Goal: Navigation & Orientation: Find specific page/section

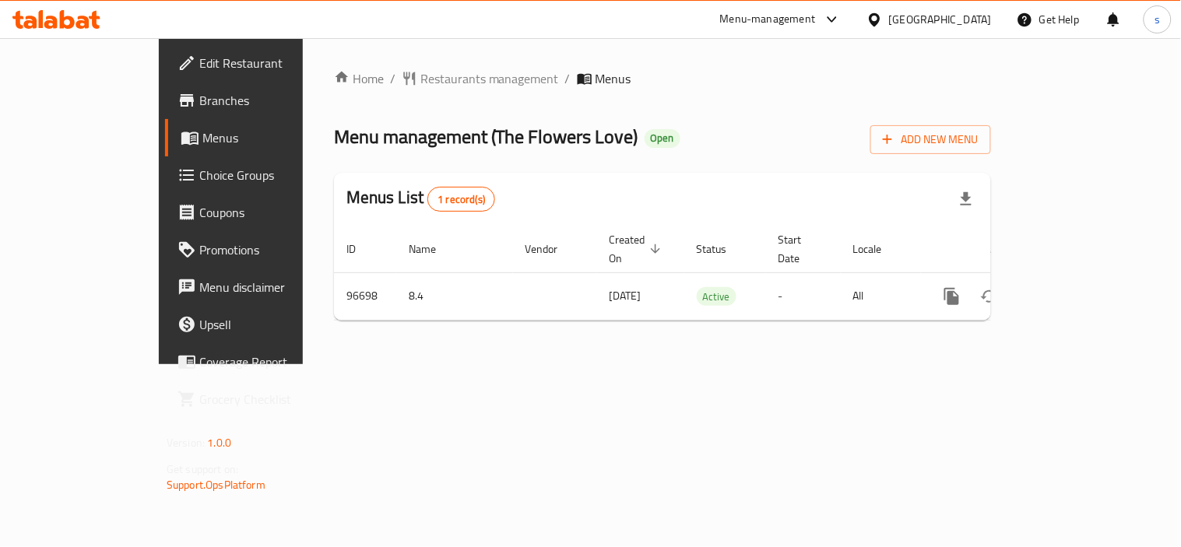
click at [830, 23] on icon at bounding box center [832, 19] width 19 height 19
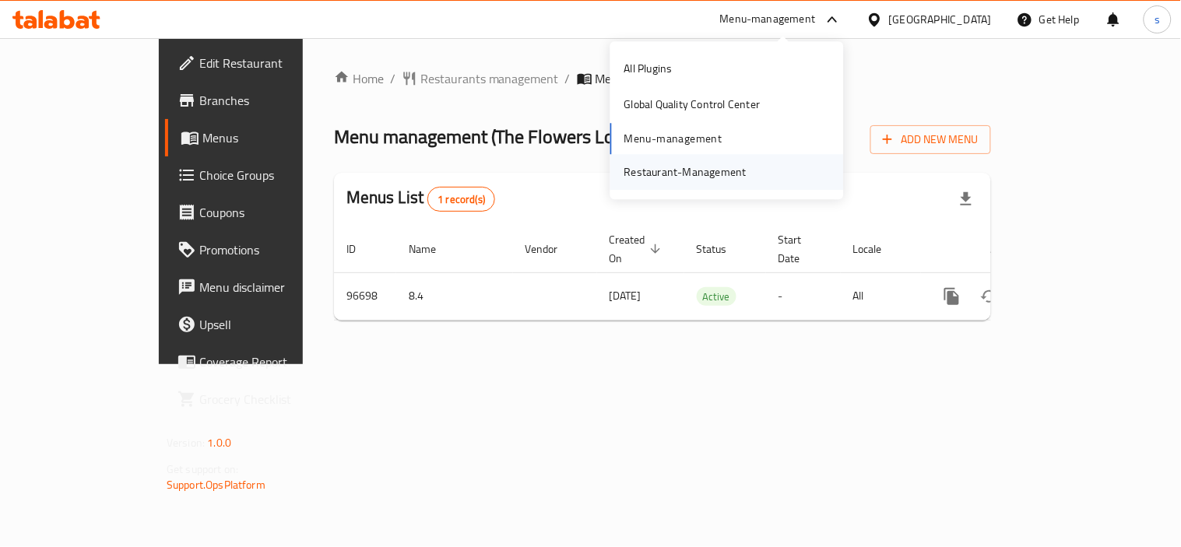
click at [758, 168] on div "Restaurant-Management" at bounding box center [727, 172] width 234 height 36
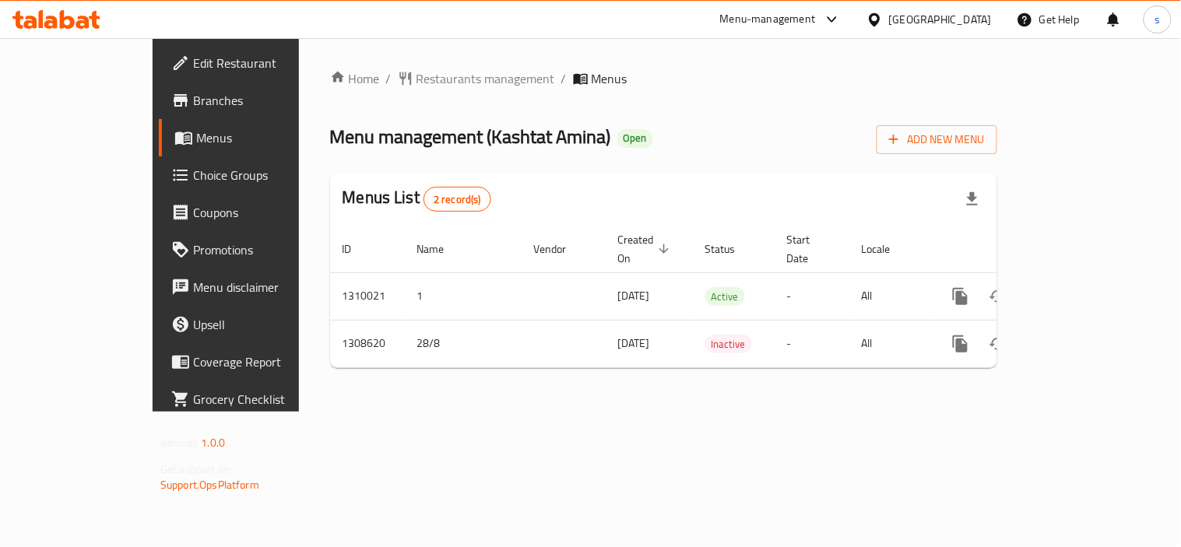
click at [835, 18] on icon at bounding box center [832, 19] width 19 height 19
click at [727, 160] on div "Restaurant-Management" at bounding box center [685, 172] width 147 height 36
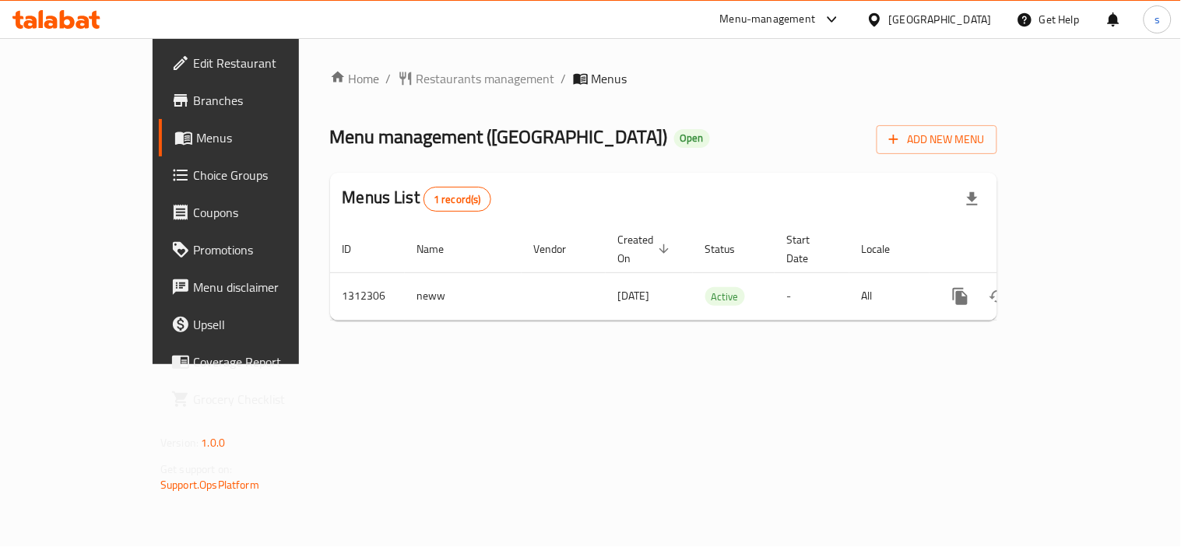
click at [829, 14] on icon at bounding box center [832, 19] width 19 height 19
click at [655, 138] on div "All Plugins Global Quality Control Center Menu-management Restaurant-Management" at bounding box center [727, 120] width 234 height 139
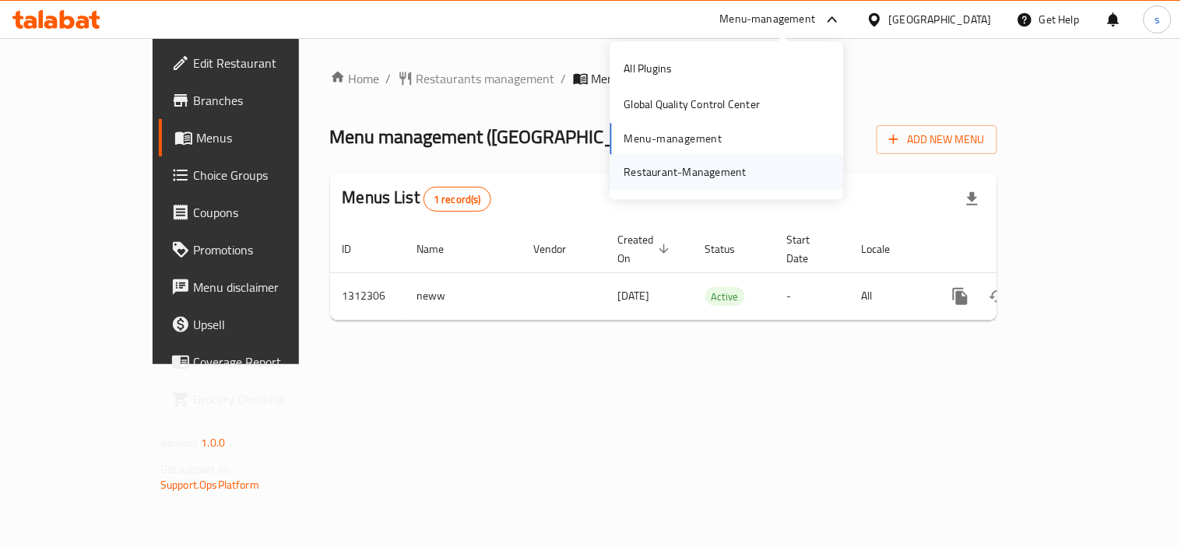
click at [675, 173] on div "Restaurant-Management" at bounding box center [685, 172] width 122 height 17
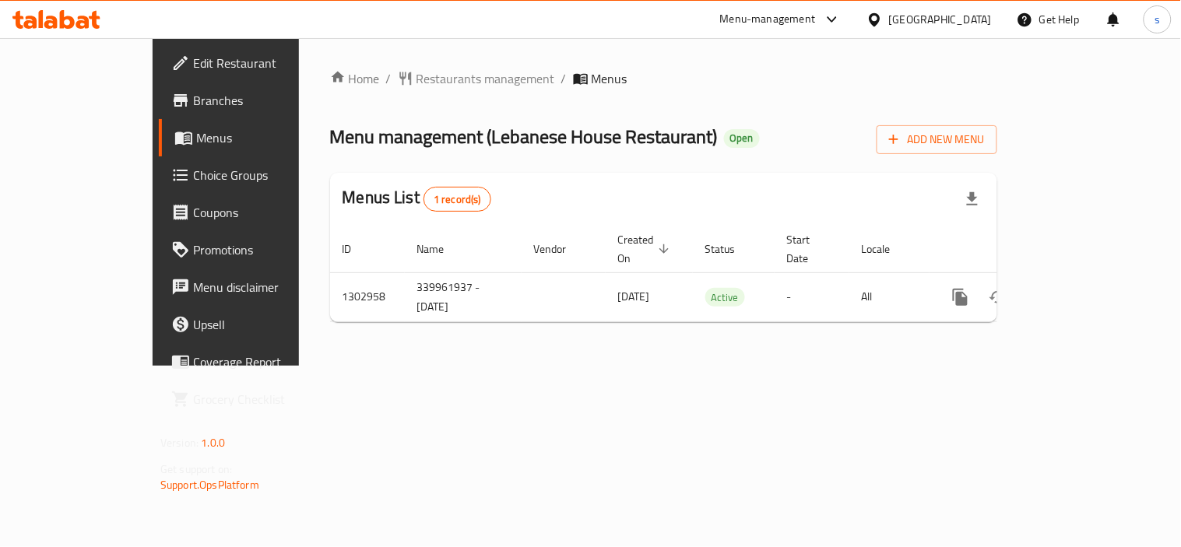
click at [839, 19] on icon at bounding box center [832, 19] width 19 height 19
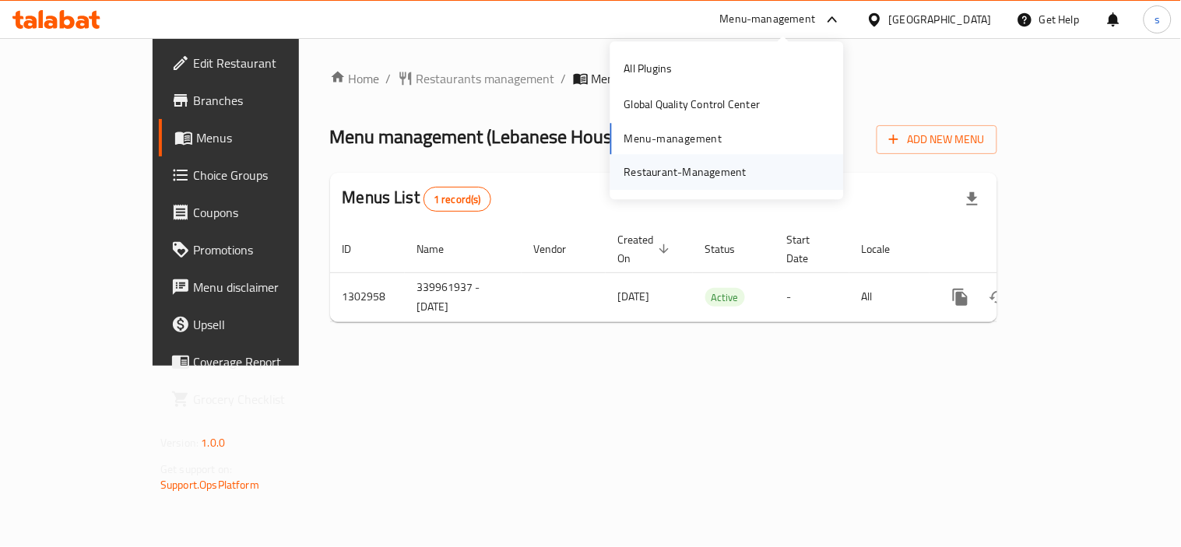
click at [745, 175] on div "Restaurant-Management" at bounding box center [685, 172] width 147 height 36
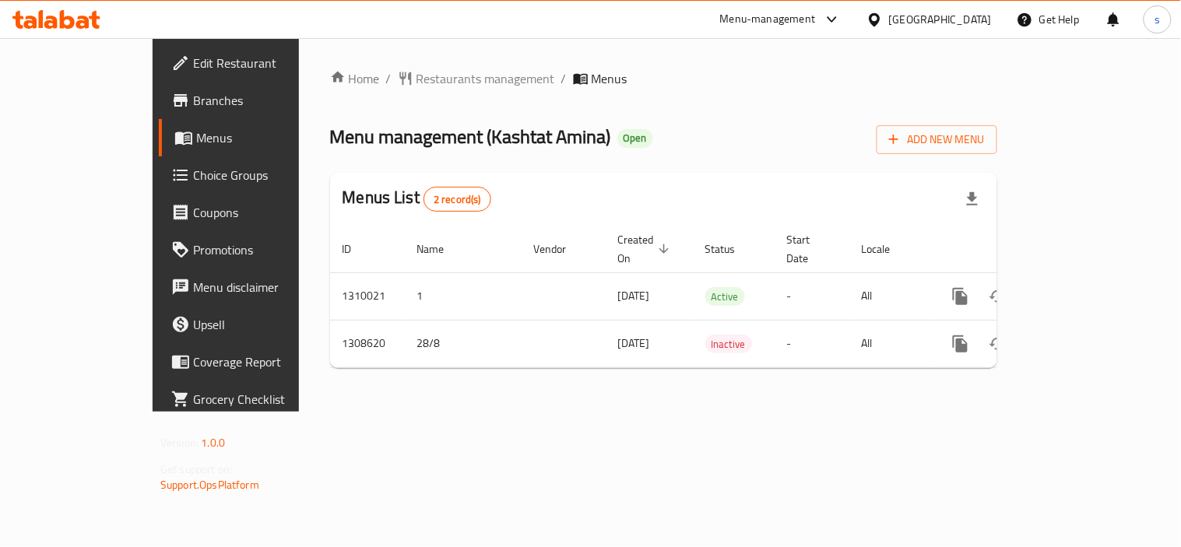
click at [923, 17] on div "[GEOGRAPHIC_DATA]" at bounding box center [940, 19] width 103 height 17
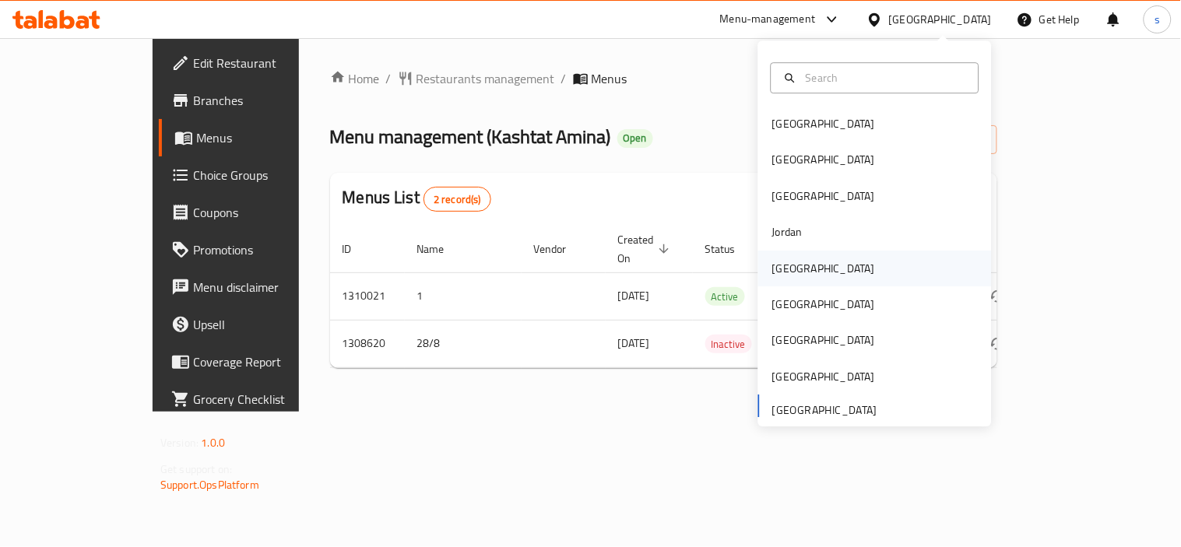
click at [772, 267] on div "[GEOGRAPHIC_DATA]" at bounding box center [823, 268] width 103 height 17
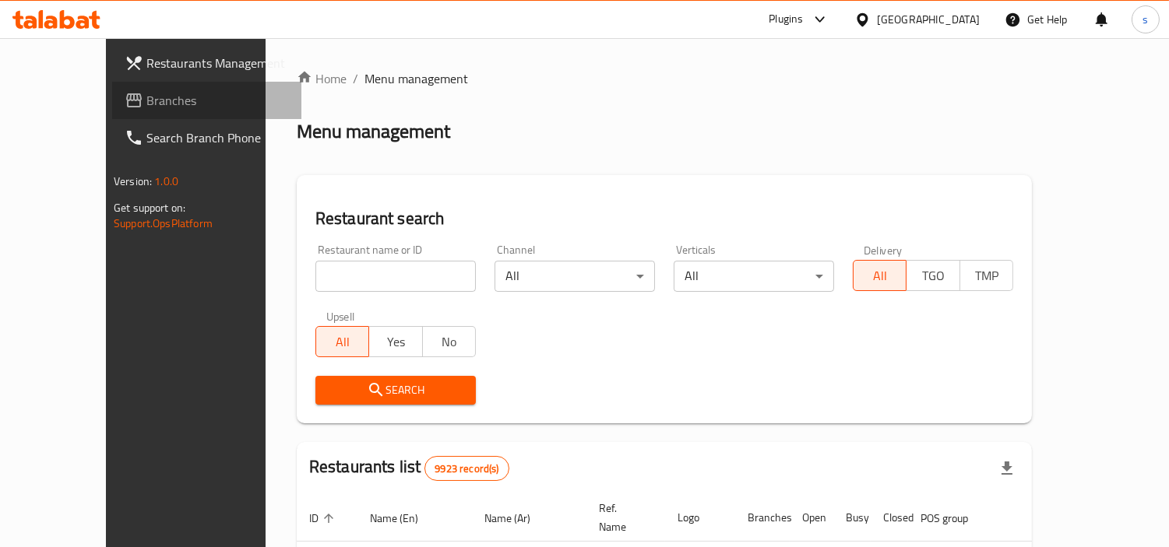
click at [146, 91] on span "Branches" at bounding box center [217, 100] width 142 height 19
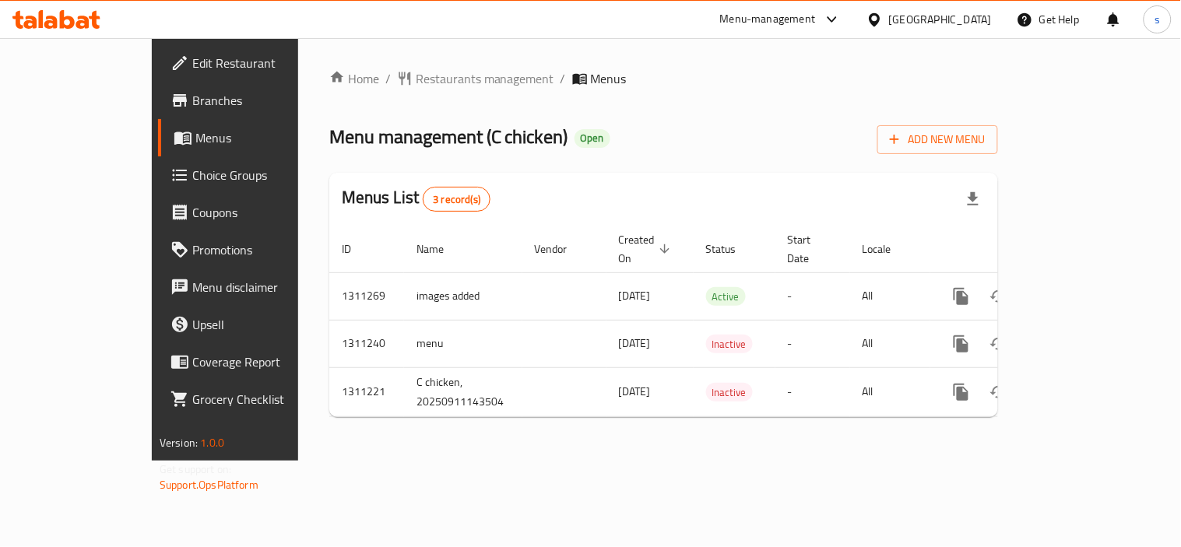
click at [883, 13] on icon at bounding box center [875, 20] width 16 height 16
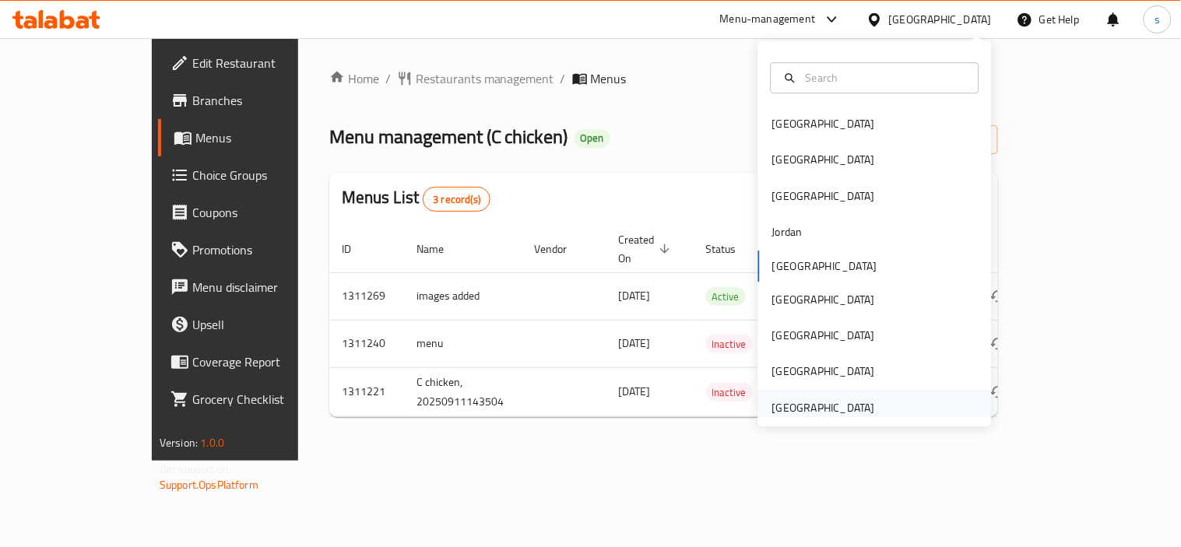
click at [802, 410] on div "[GEOGRAPHIC_DATA]" at bounding box center [823, 407] width 103 height 17
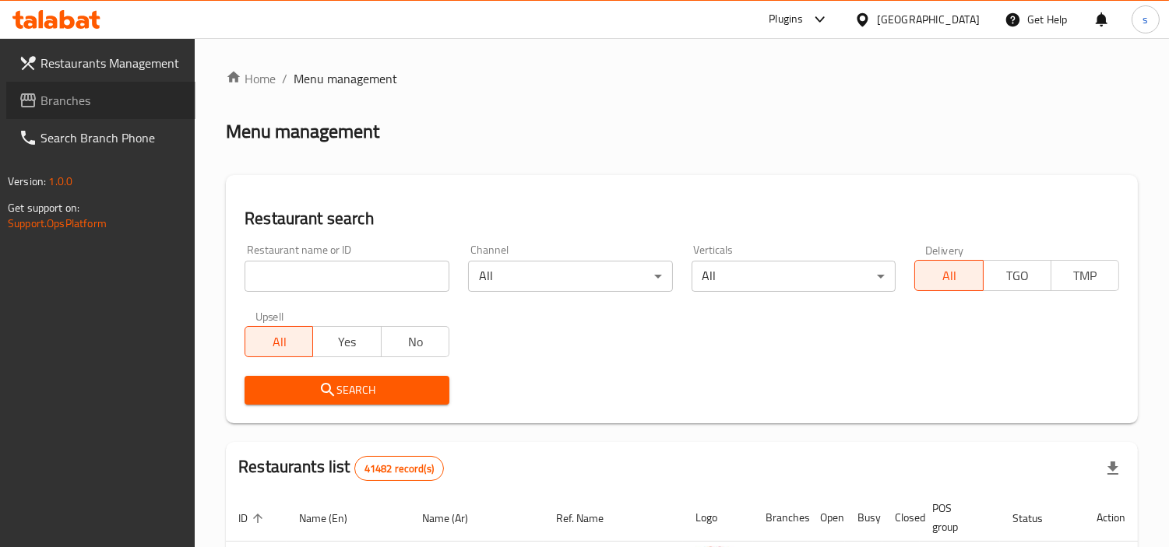
click at [55, 113] on link "Branches" at bounding box center [100, 100] width 189 height 37
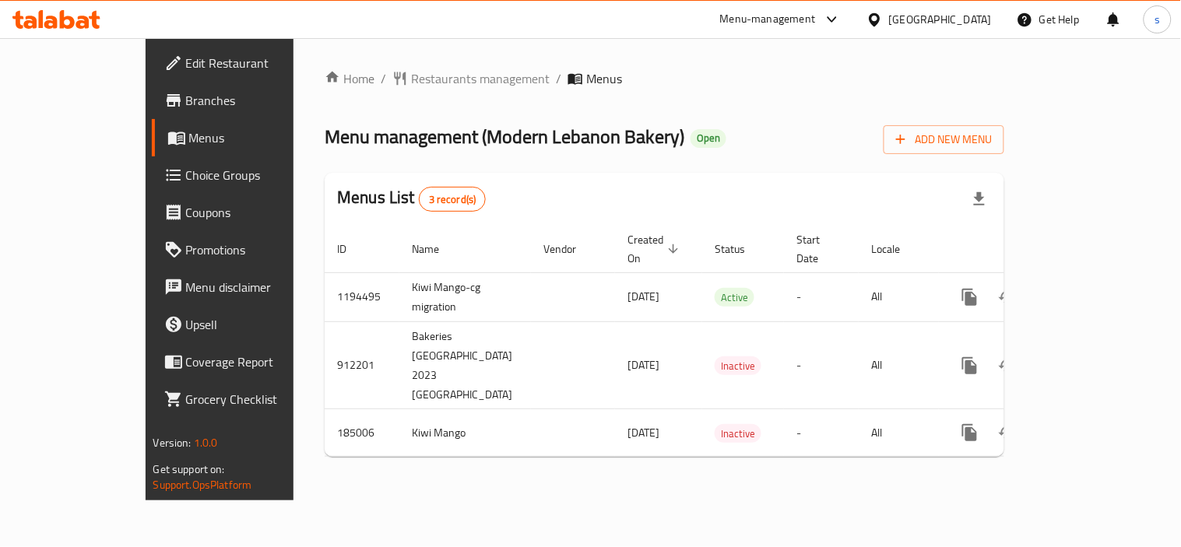
click at [912, 27] on div "[GEOGRAPHIC_DATA]" at bounding box center [940, 19] width 103 height 17
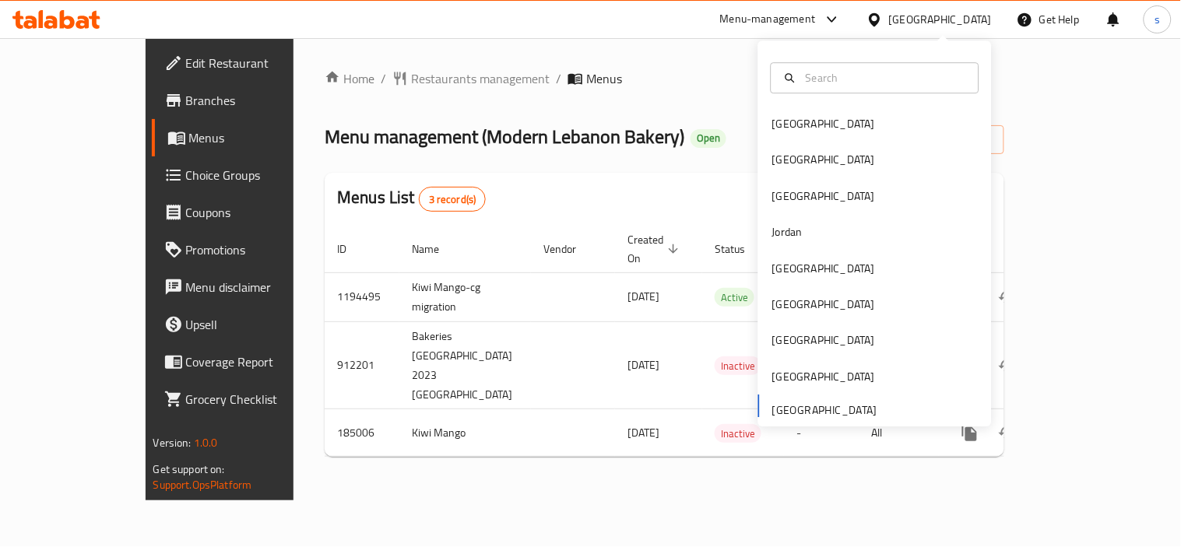
click at [825, 25] on icon at bounding box center [832, 19] width 19 height 19
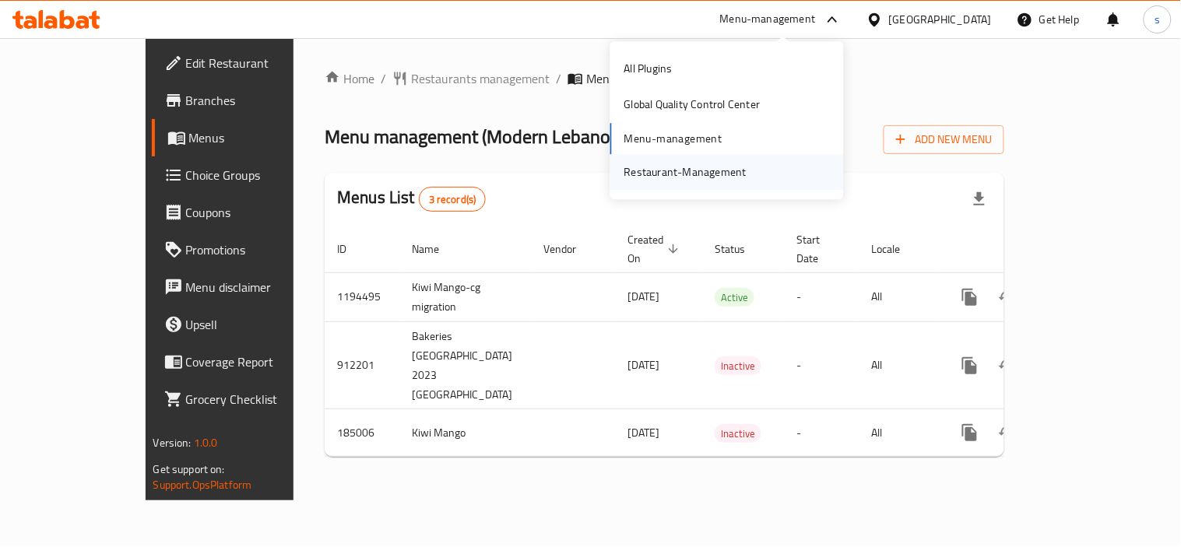
click at [742, 164] on div "Restaurant-Management" at bounding box center [685, 172] width 122 height 17
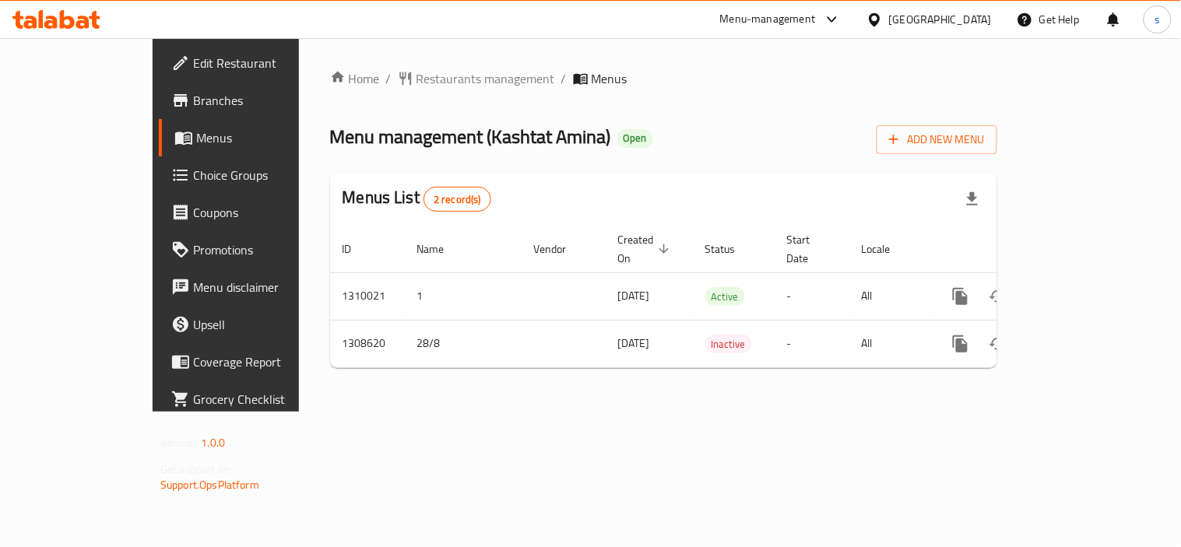
click at [802, 25] on div "Menu-management" at bounding box center [768, 19] width 96 height 19
click at [711, 167] on div "Restaurant-Management" at bounding box center [685, 172] width 122 height 17
click at [835, 21] on icon at bounding box center [831, 19] width 9 height 6
click at [719, 136] on div "All Plugins Global Quality Control Center Menu-management Restaurant-Management" at bounding box center [727, 120] width 234 height 139
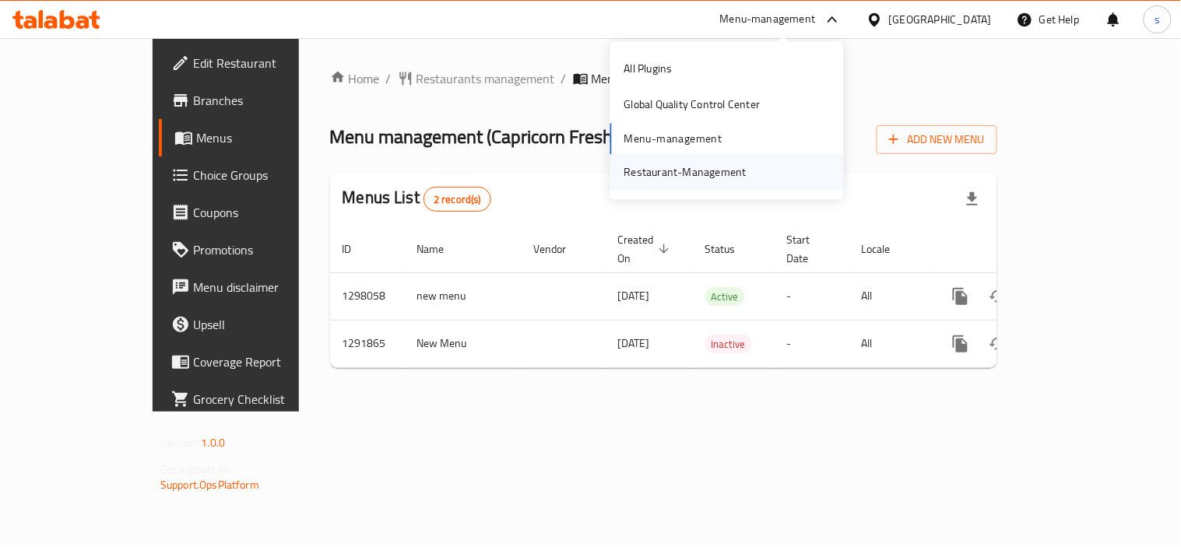
click at [696, 170] on div "Restaurant-Management" at bounding box center [685, 172] width 122 height 17
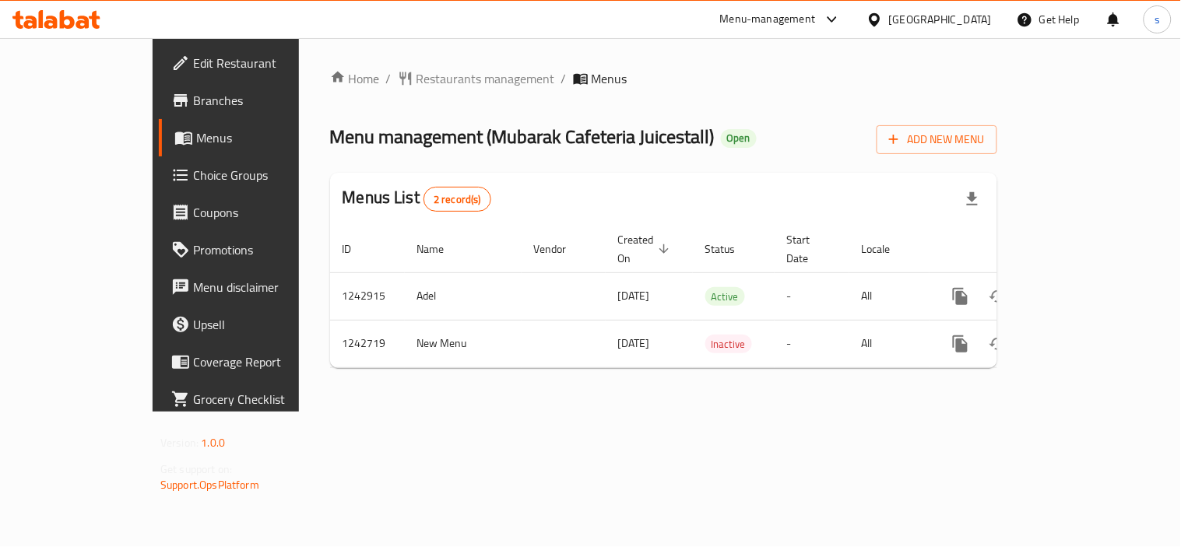
click at [972, 14] on div "[GEOGRAPHIC_DATA]" at bounding box center [940, 19] width 103 height 17
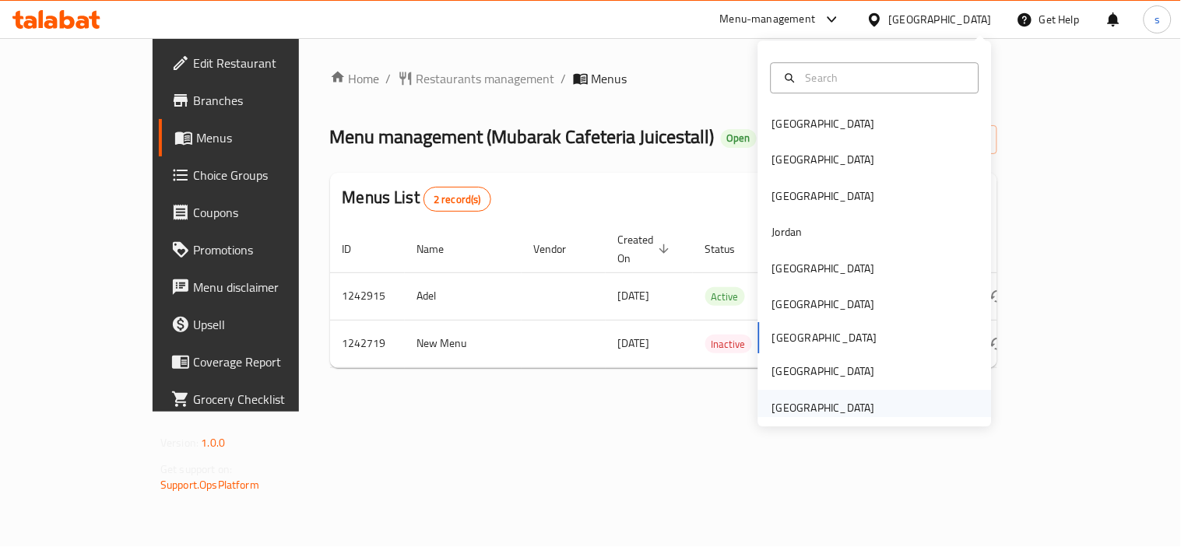
click at [851, 400] on div "[GEOGRAPHIC_DATA]" at bounding box center [823, 407] width 103 height 17
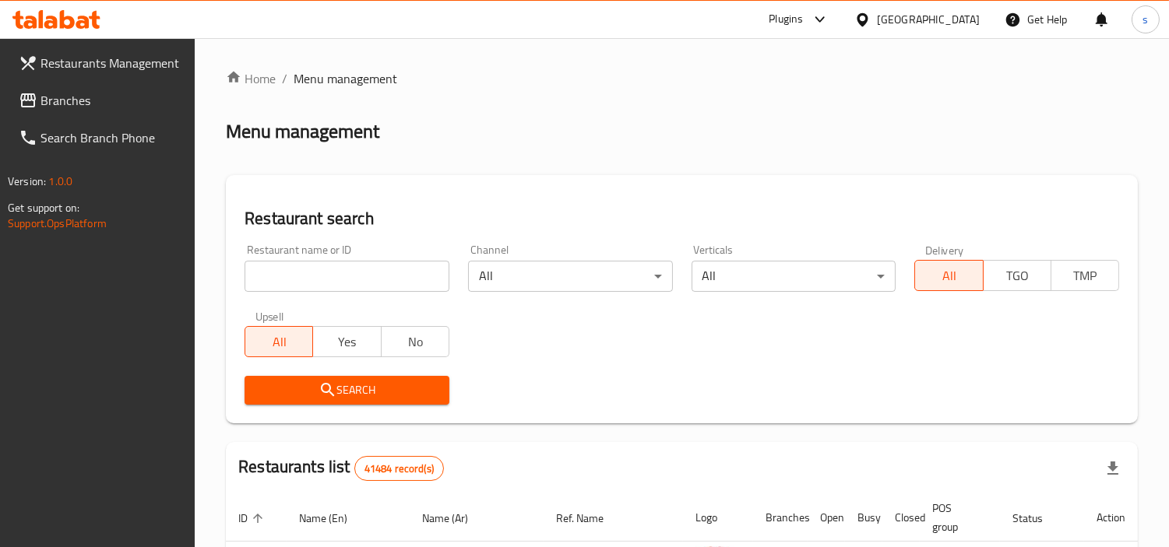
click at [66, 99] on span "Branches" at bounding box center [111, 100] width 142 height 19
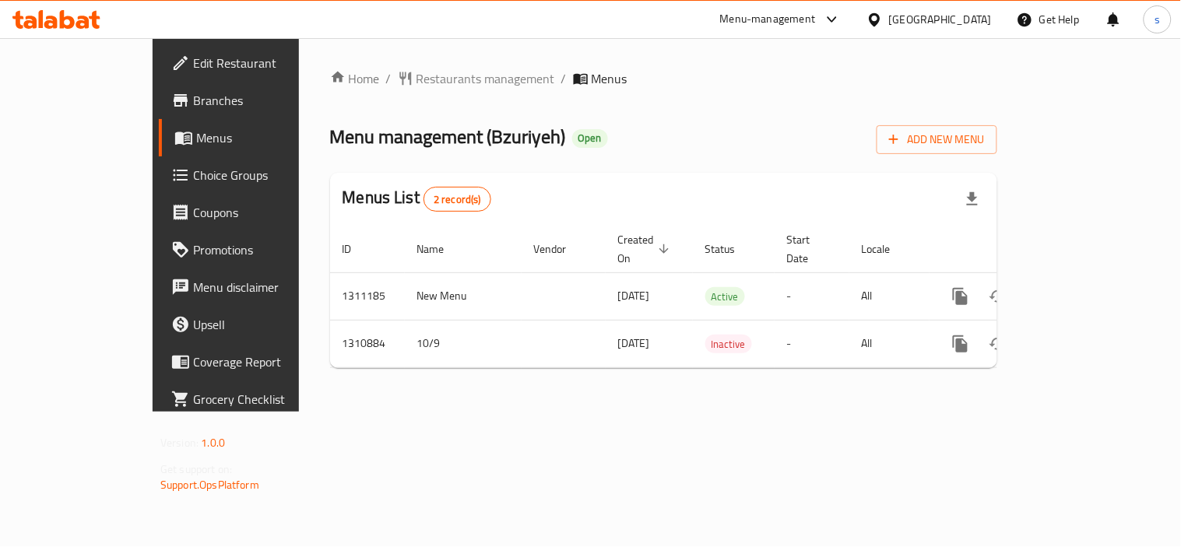
click at [891, 12] on div "[GEOGRAPHIC_DATA]" at bounding box center [940, 19] width 103 height 17
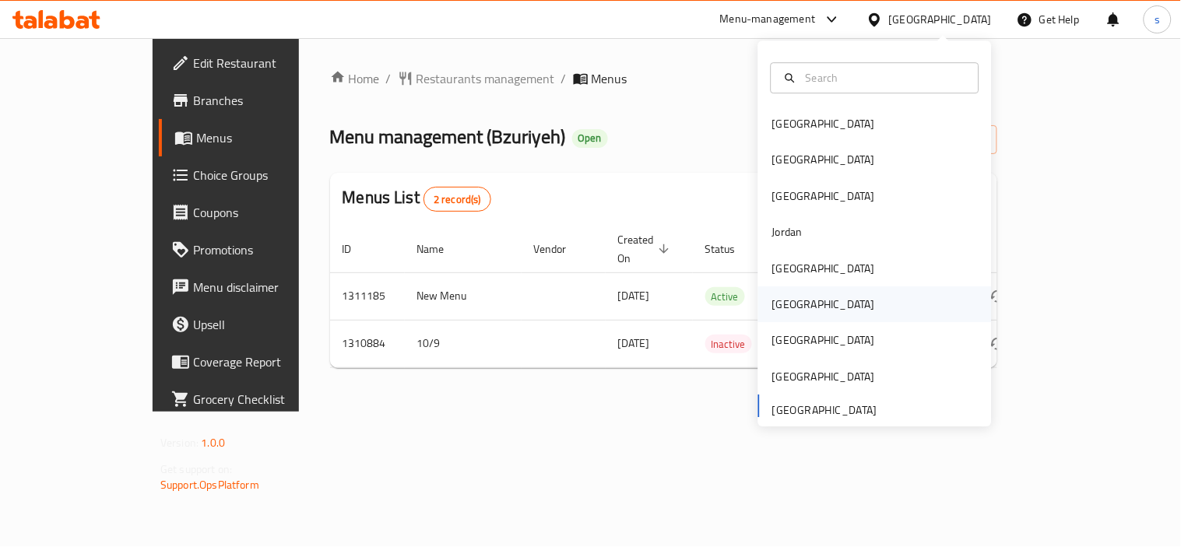
click at [790, 290] on div "[GEOGRAPHIC_DATA]" at bounding box center [824, 305] width 128 height 36
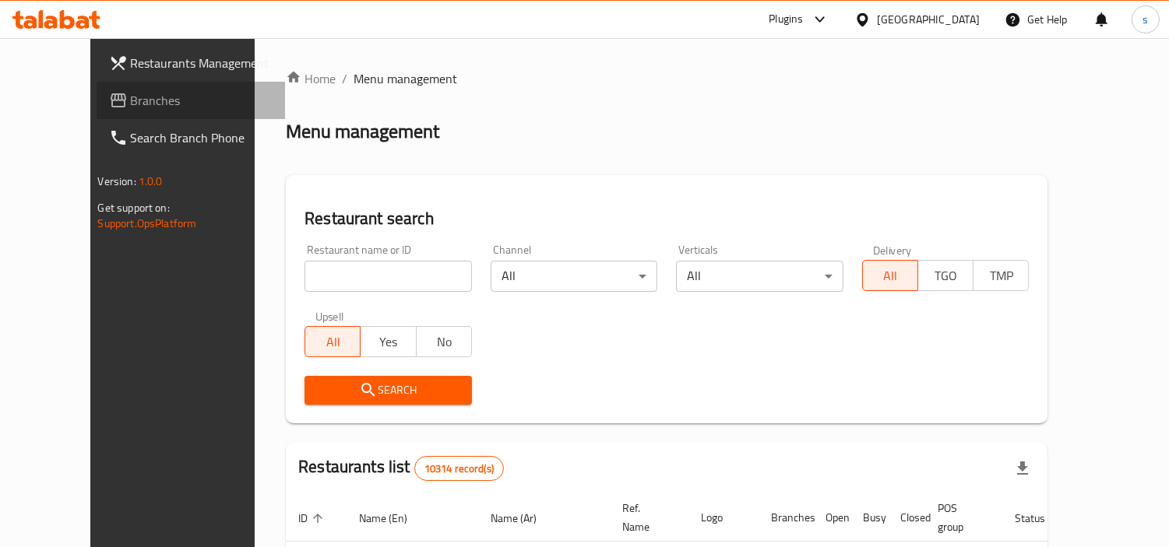
click at [97, 115] on link "Branches" at bounding box center [191, 100] width 189 height 37
